Goal: Task Accomplishment & Management: Complete application form

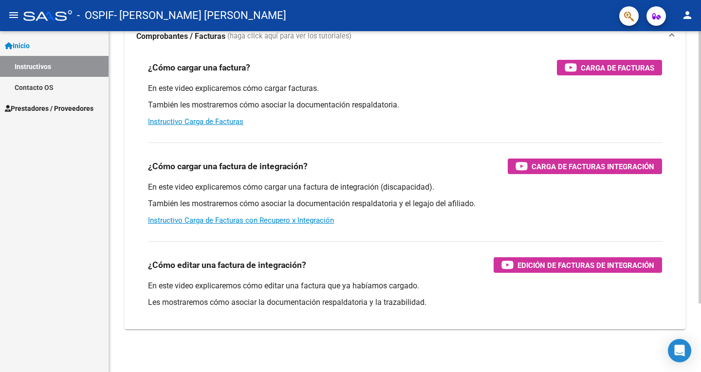
scroll to position [86, 0]
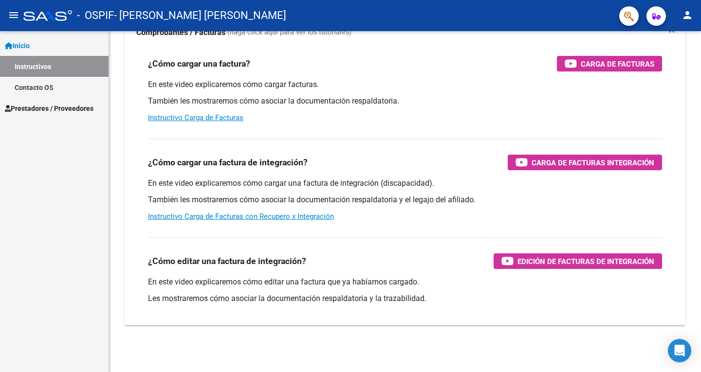
click at [28, 111] on span "Prestadores / Proveedores" at bounding box center [49, 108] width 89 height 11
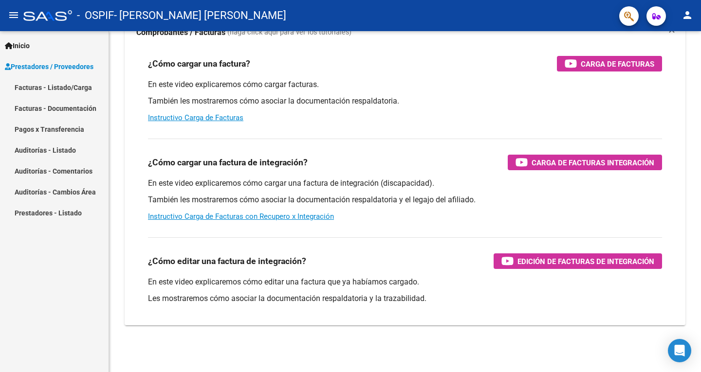
click at [37, 129] on link "Pagos x Transferencia" at bounding box center [54, 129] width 109 height 21
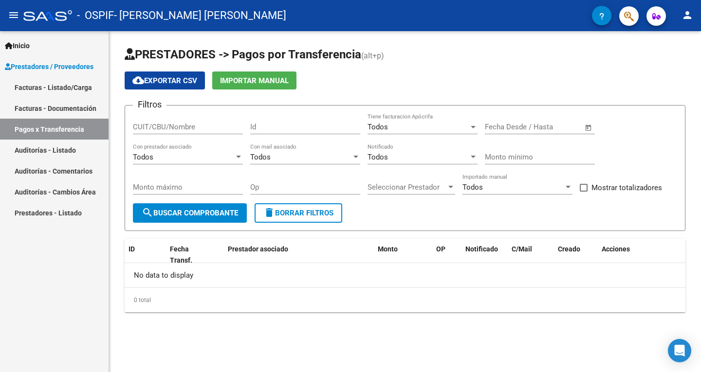
click at [55, 106] on link "Facturas - Documentación" at bounding box center [54, 108] width 109 height 21
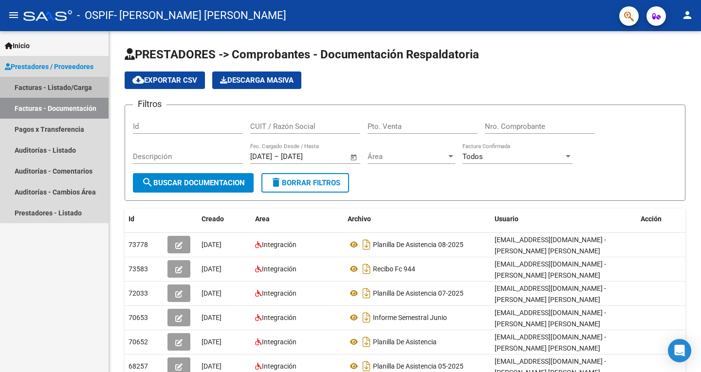
click at [66, 86] on link "Facturas - Listado/Carga" at bounding box center [54, 87] width 109 height 21
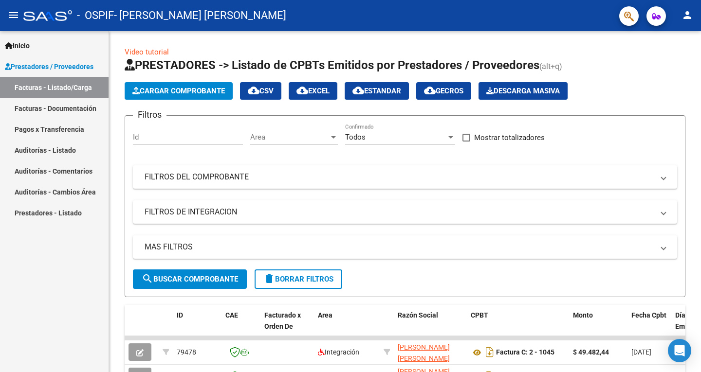
click at [63, 126] on link "Pagos x Transferencia" at bounding box center [54, 129] width 109 height 21
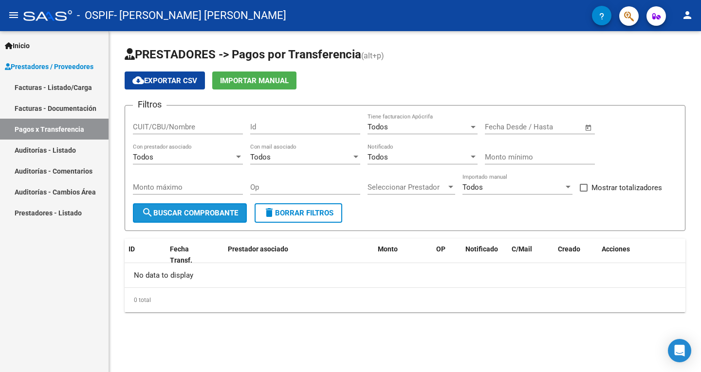
click at [215, 212] on span "search Buscar Comprobante" at bounding box center [190, 213] width 96 height 9
click at [675, 351] on icon "Open Intercom Messenger" at bounding box center [679, 351] width 13 height 13
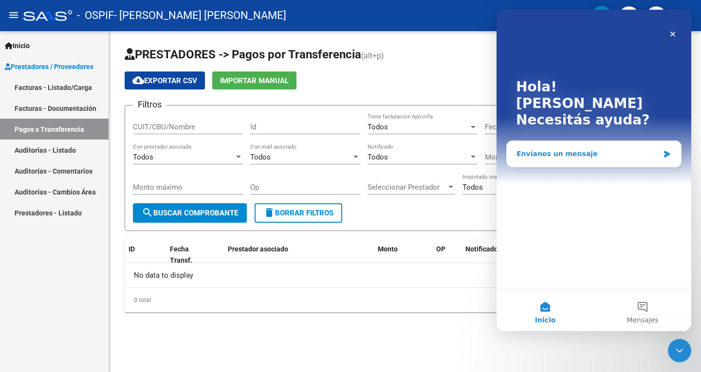
click at [556, 149] on div "Envíanos un mensaje" at bounding box center [588, 154] width 143 height 10
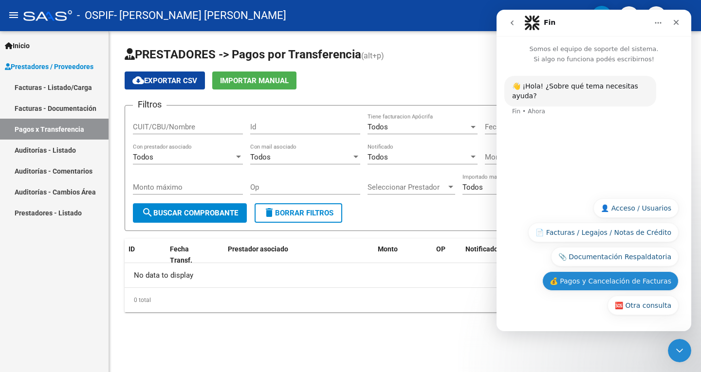
click at [609, 282] on button "💰 Pagos y Cancelación de Facturas" at bounding box center [610, 281] width 136 height 19
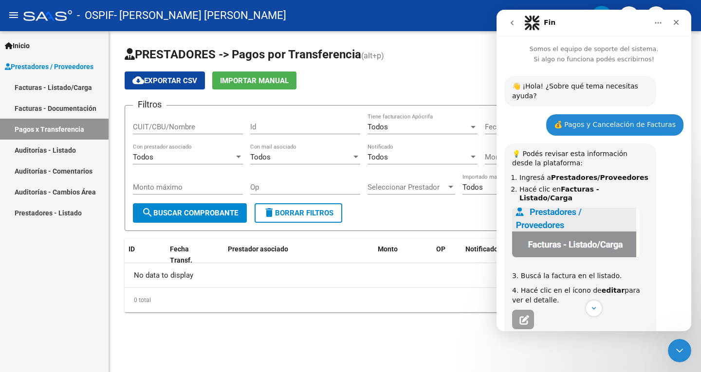
scroll to position [49, 0]
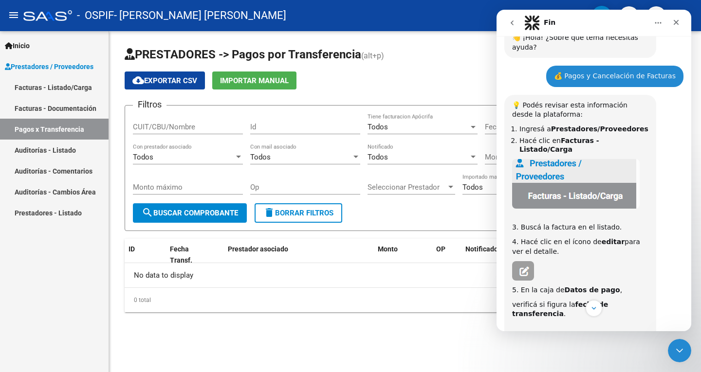
click at [49, 111] on link "Facturas - Documentación" at bounding box center [54, 108] width 109 height 21
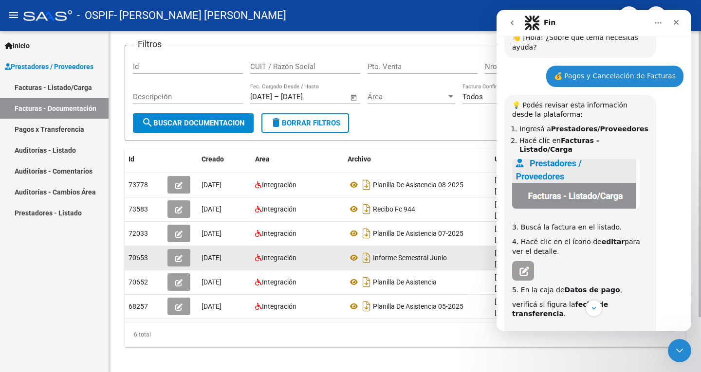
scroll to position [66, 0]
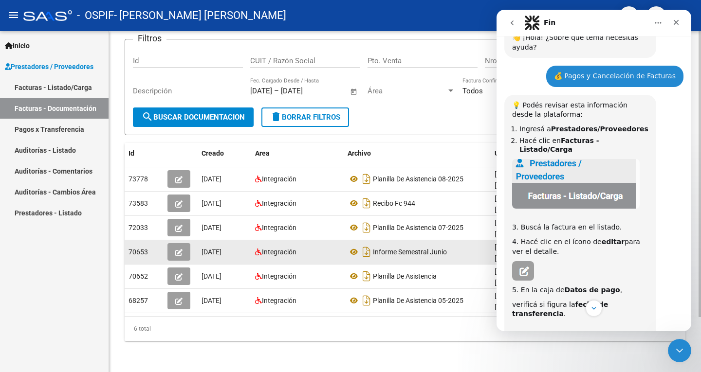
click at [180, 251] on icon "button" at bounding box center [178, 252] width 7 height 7
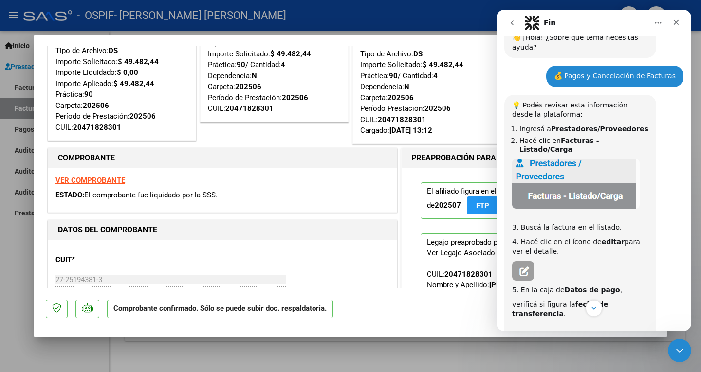
scroll to position [97, 0]
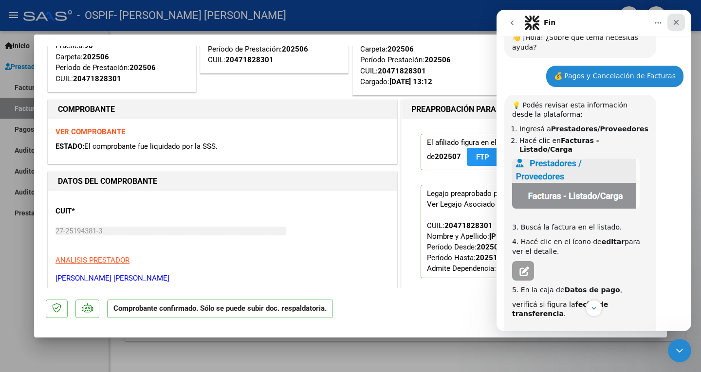
click at [676, 21] on icon "Cerrar" at bounding box center [676, 22] width 5 height 5
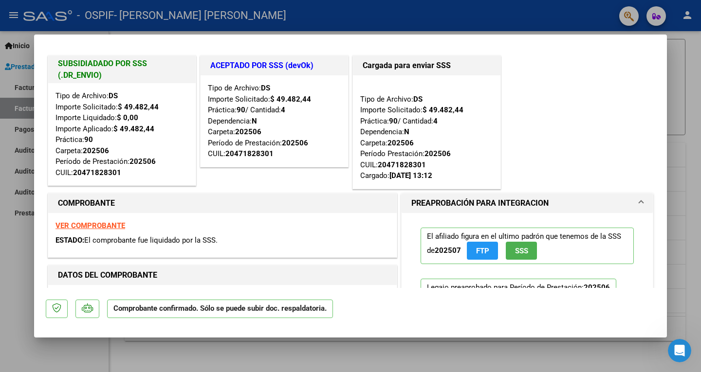
scroll to position [0, 0]
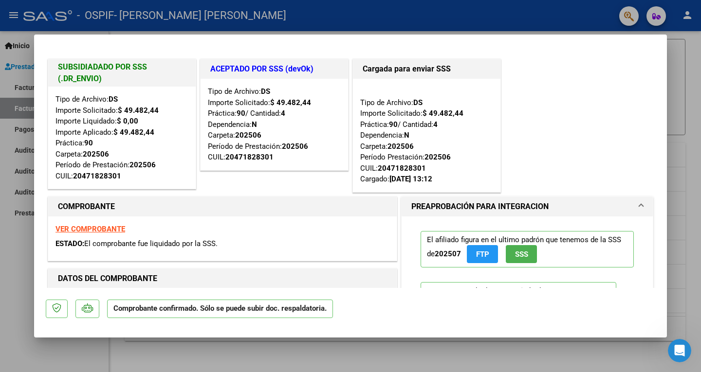
click at [92, 226] on strong "VER COMPROBANTE" at bounding box center [91, 229] width 70 height 9
click at [680, 347] on icon "Abrir Intercom Messenger" at bounding box center [678, 350] width 16 height 16
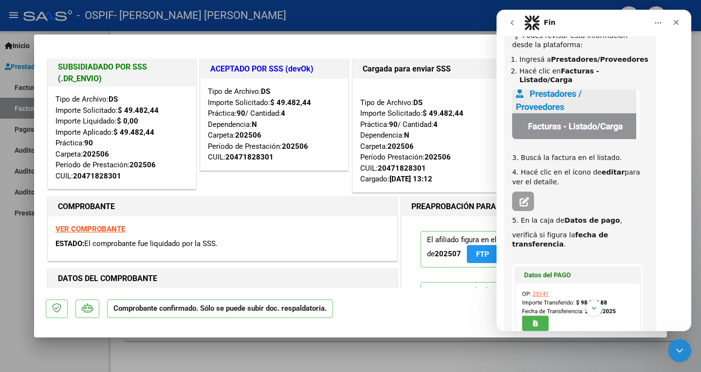
scroll to position [146, 0]
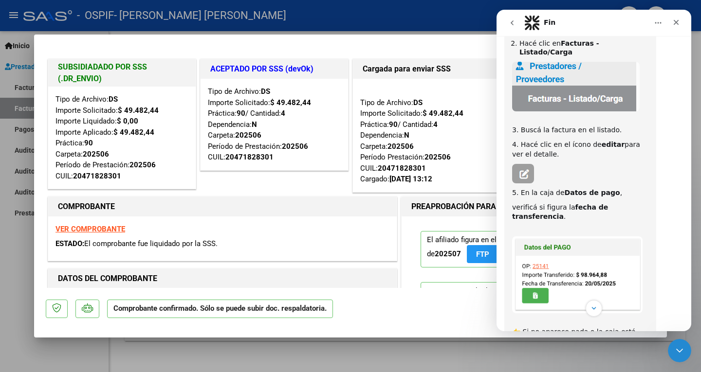
click at [655, 22] on icon "Inicio" at bounding box center [658, 22] width 6 height 1
click at [465, 19] on div at bounding box center [350, 186] width 701 height 372
type input "$ 0,00"
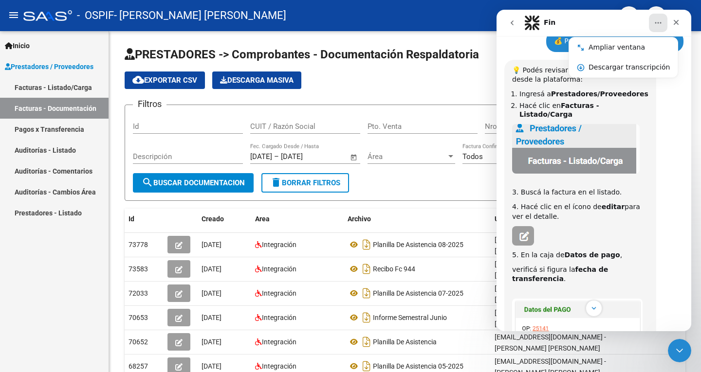
scroll to position [0, 0]
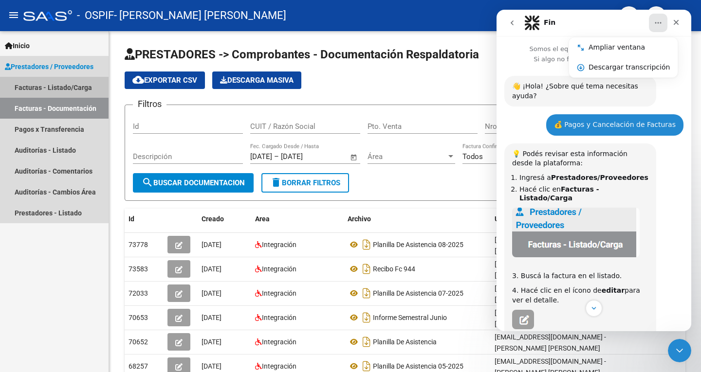
click at [52, 88] on link "Facturas - Listado/Carga" at bounding box center [54, 87] width 109 height 21
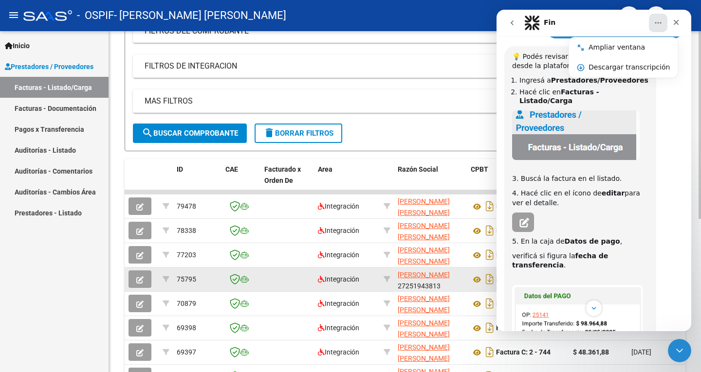
scroll to position [13, 0]
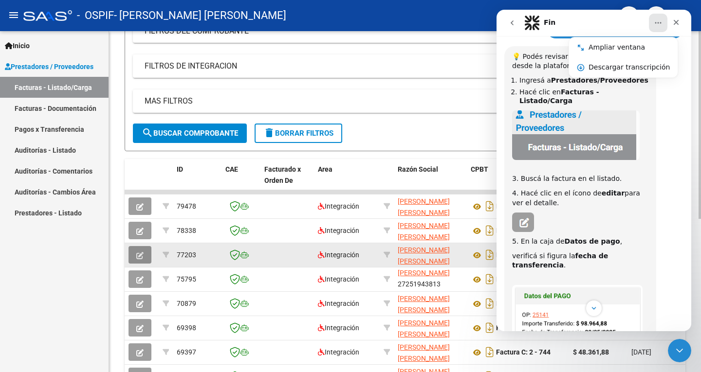
click at [138, 255] on icon "button" at bounding box center [139, 255] width 7 height 7
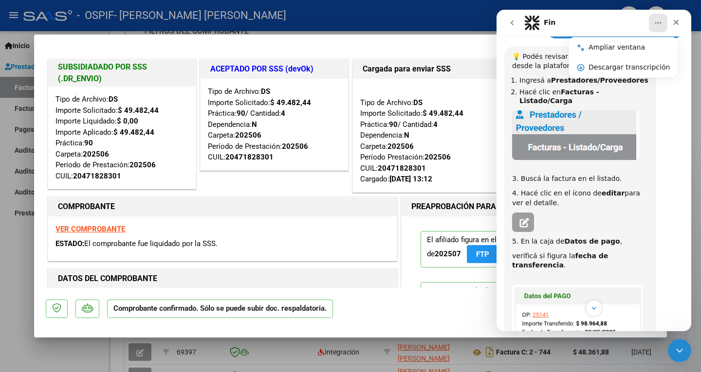
click at [88, 227] on strong "VER COMPROBANTE" at bounding box center [91, 229] width 70 height 9
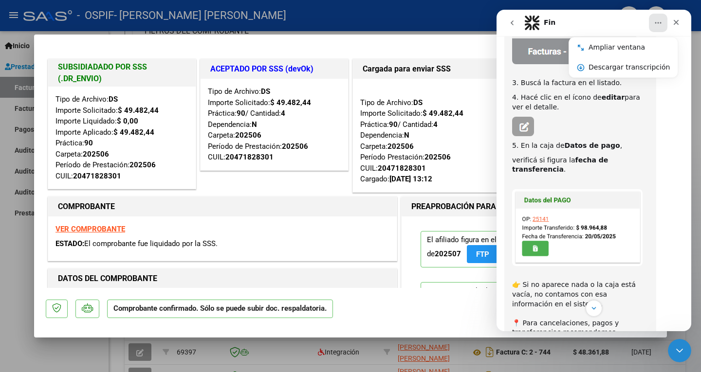
scroll to position [195, 0]
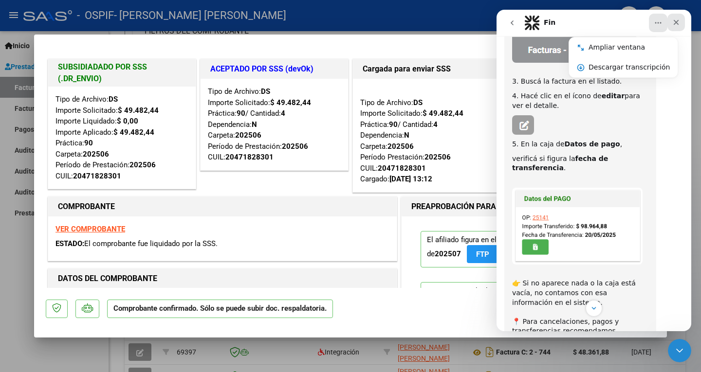
drag, startPoint x: 673, startPoint y: 19, endPoint x: 1182, endPoint y: 76, distance: 512.0
click at [673, 19] on icon "Cerrar" at bounding box center [676, 23] width 8 height 8
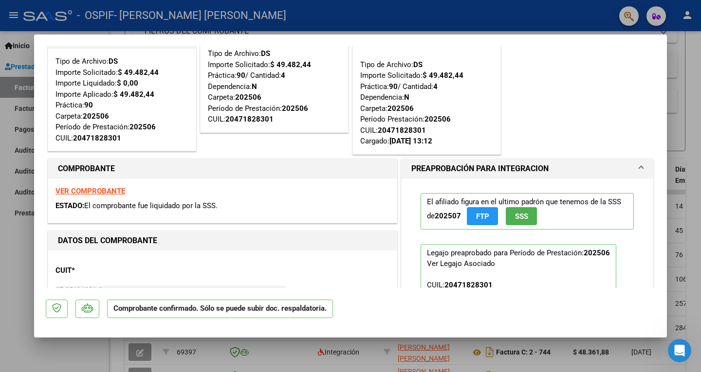
scroll to position [0, 0]
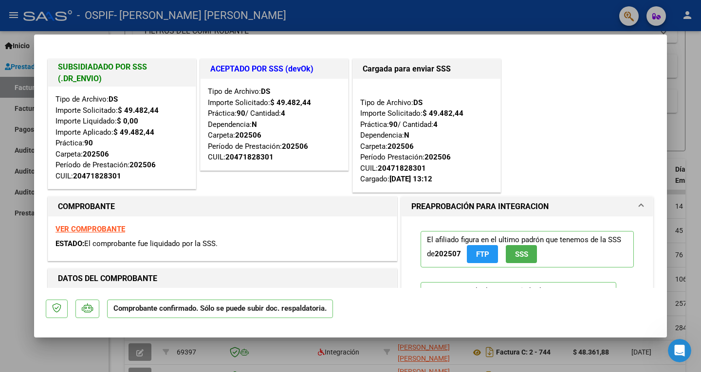
click at [7, 236] on div at bounding box center [350, 186] width 701 height 372
type input "$ 0,00"
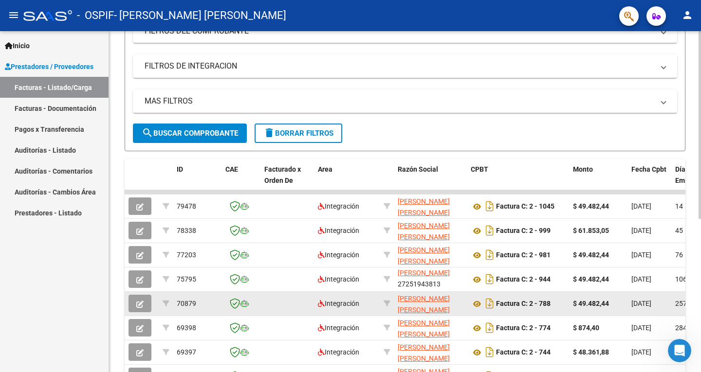
click at [139, 299] on span "button" at bounding box center [139, 303] width 7 height 9
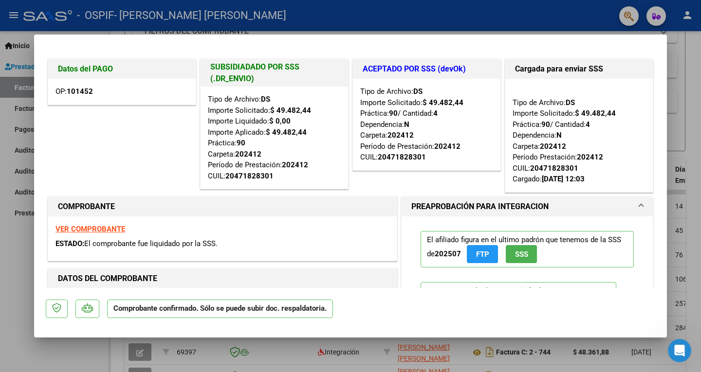
click at [92, 93] on strong "101452" at bounding box center [80, 91] width 26 height 9
click at [3, 242] on div at bounding box center [350, 186] width 701 height 372
type input "$ 0,00"
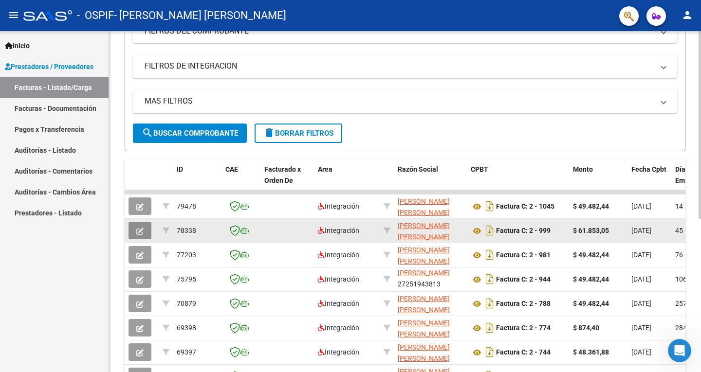
click at [142, 231] on icon "button" at bounding box center [139, 231] width 7 height 7
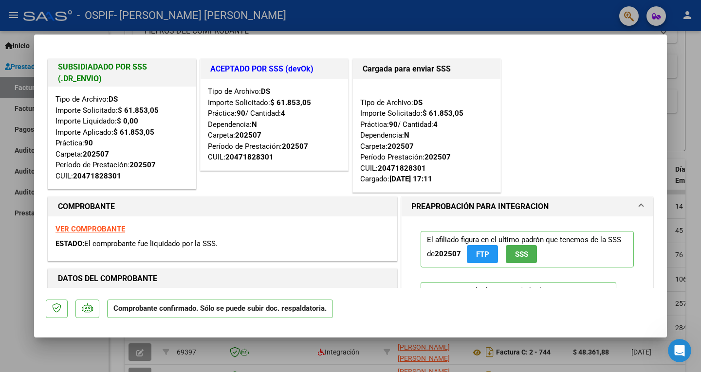
click at [20, 243] on div at bounding box center [350, 186] width 701 height 372
type input "$ 0,00"
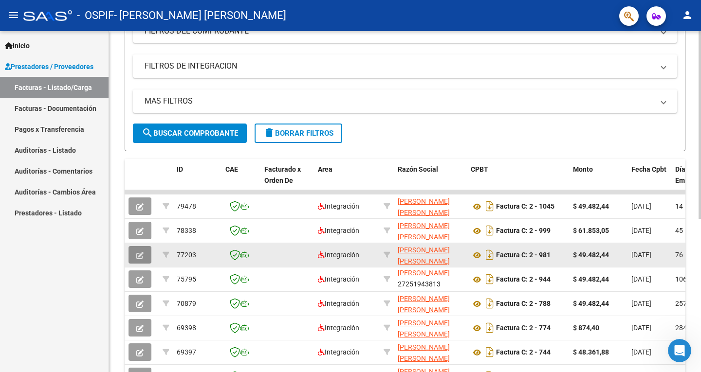
click at [141, 257] on icon "button" at bounding box center [139, 255] width 7 height 7
